Goal: Information Seeking & Learning: Find specific fact

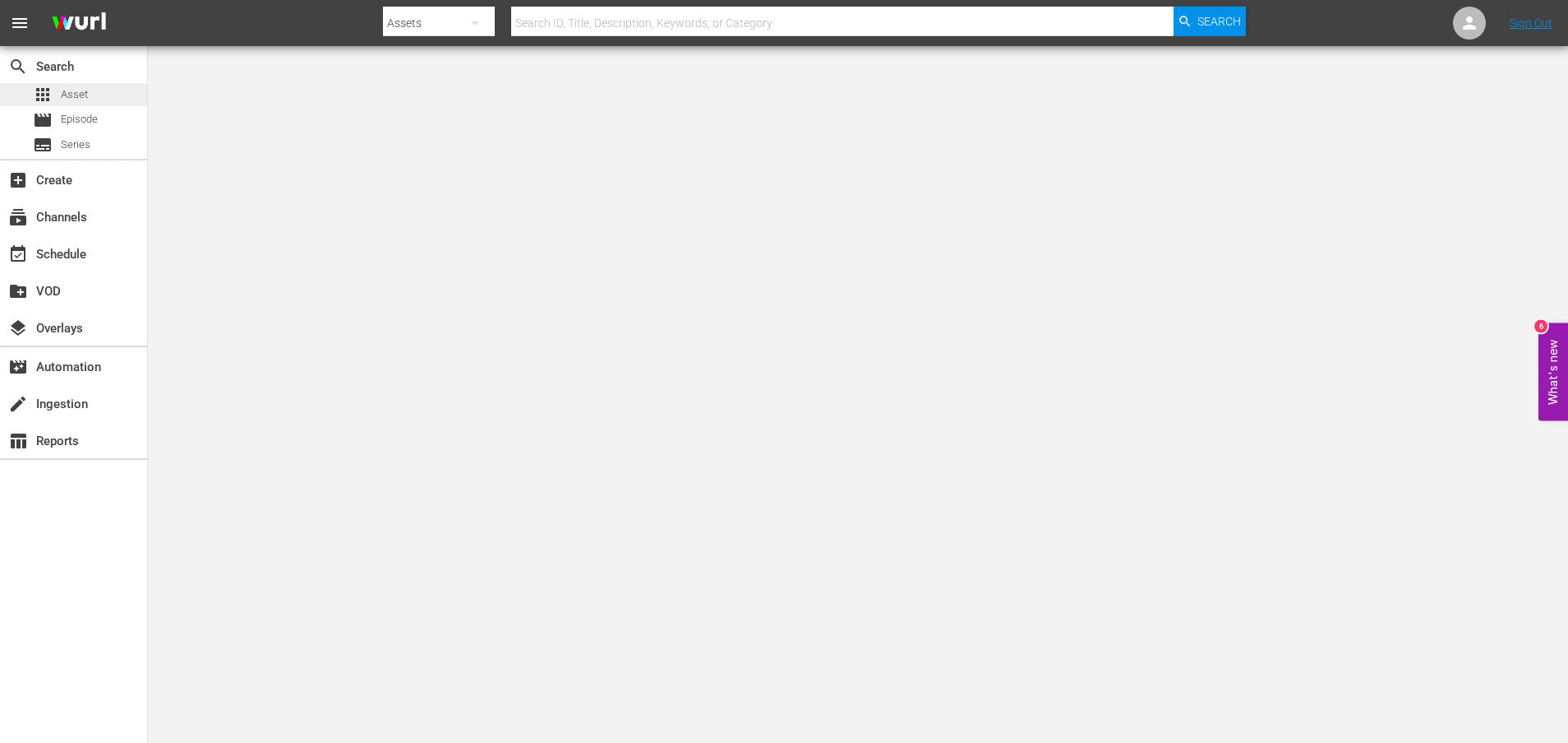
click at [84, 86] on span "Asset" at bounding box center [74, 94] width 27 height 16
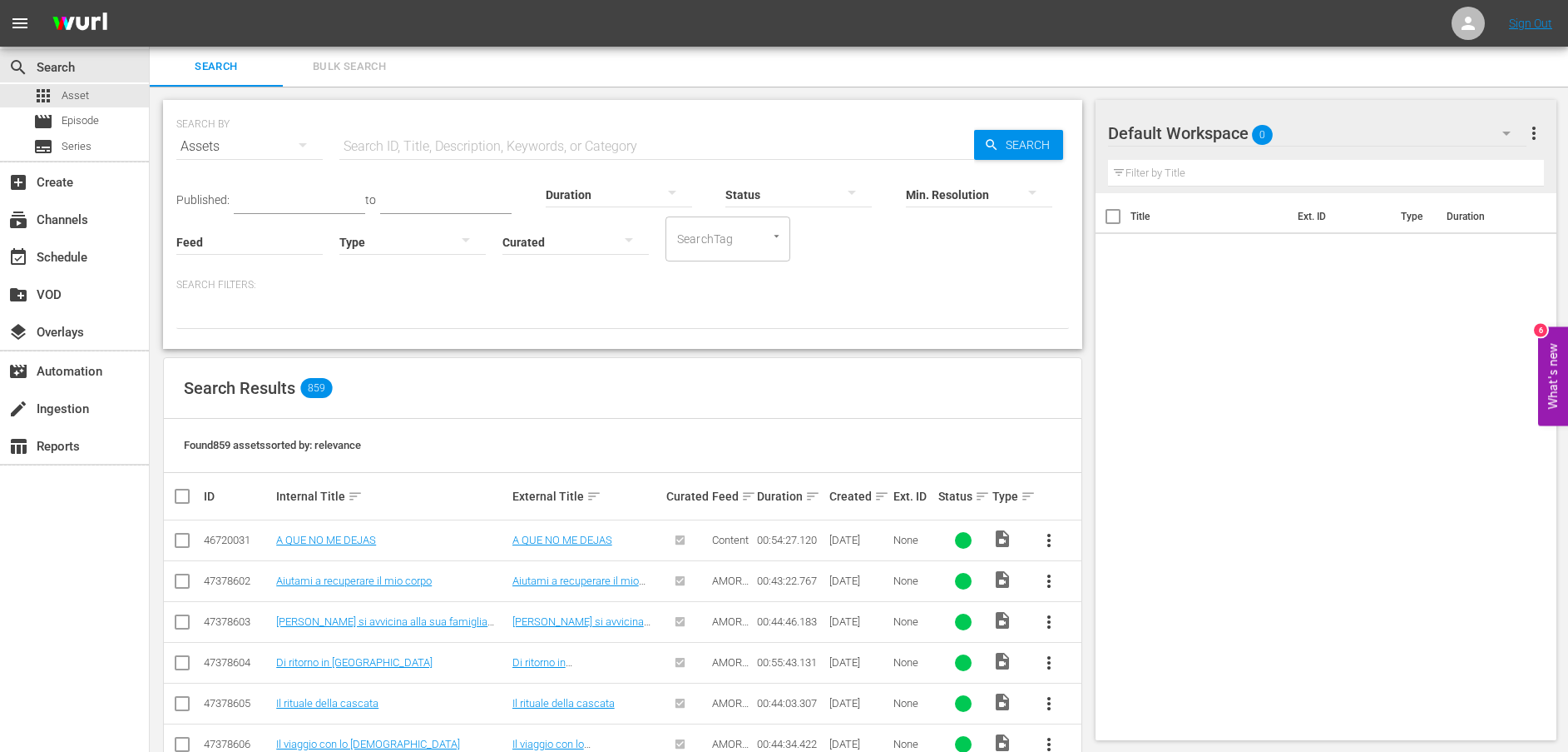
click at [437, 142] on input "text" at bounding box center [657, 147] width 635 height 40
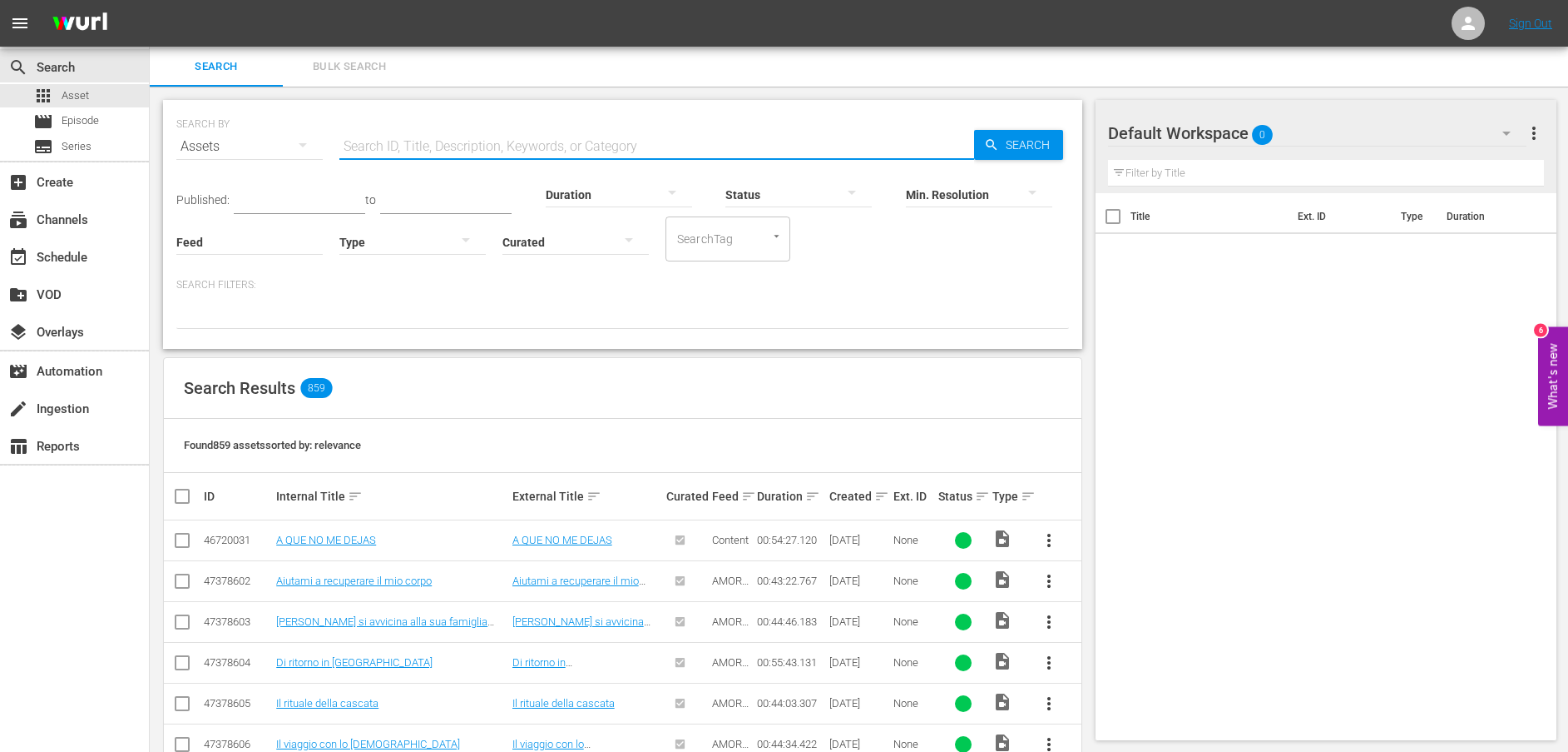
paste input "Abbandonati con corpo e anima"
type input "Abbandonati con corpo e anima"
click at [1005, 147] on span "Search" at bounding box center [1031, 144] width 64 height 30
